Goal: Navigation & Orientation: Go to known website

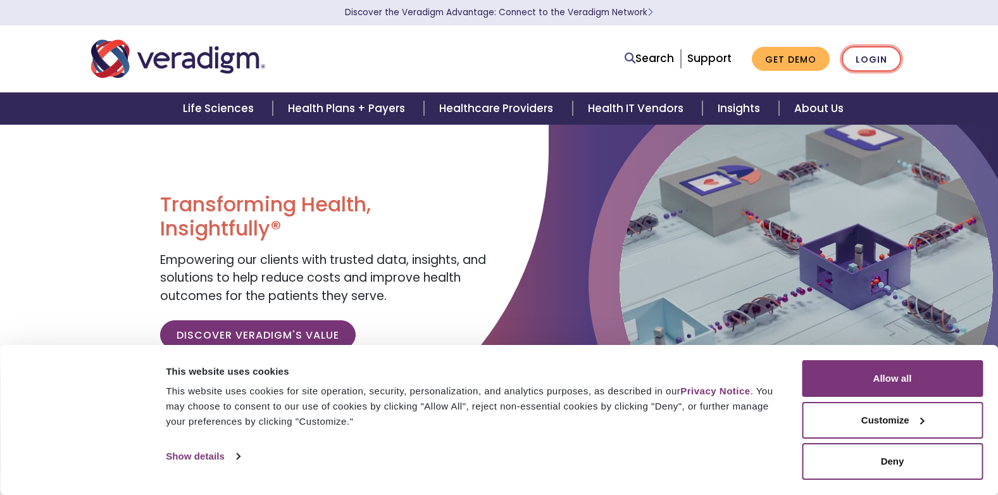
click at [859, 56] on link "Login" at bounding box center [872, 59] width 60 height 26
